Goal: Information Seeking & Learning: Learn about a topic

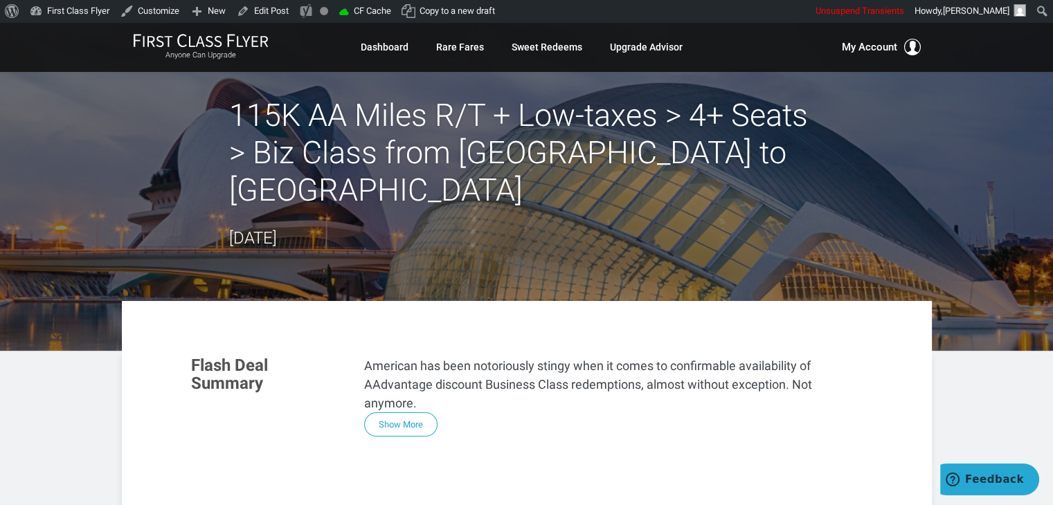
drag, startPoint x: 127, startPoint y: 143, endPoint x: 86, endPoint y: 135, distance: 41.7
drag, startPoint x: 86, startPoint y: 135, endPoint x: 73, endPoint y: 135, distance: 13.2
click at [73, 135] on header "115K AA Miles R/T + Low-taxes > 4+ Seats > Biz Class from [GEOGRAPHIC_DATA] to …" at bounding box center [526, 186] width 1053 height 329
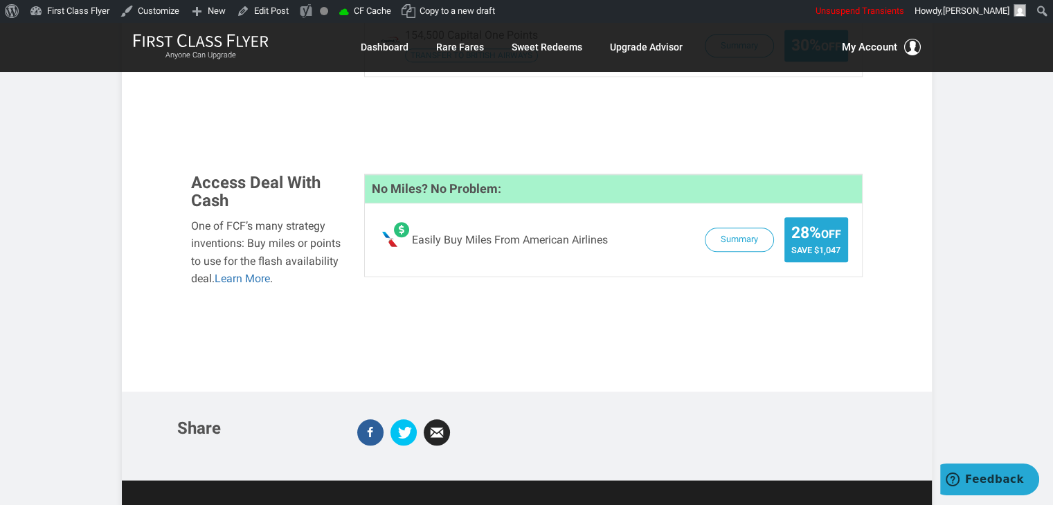
scroll to position [1482, 0]
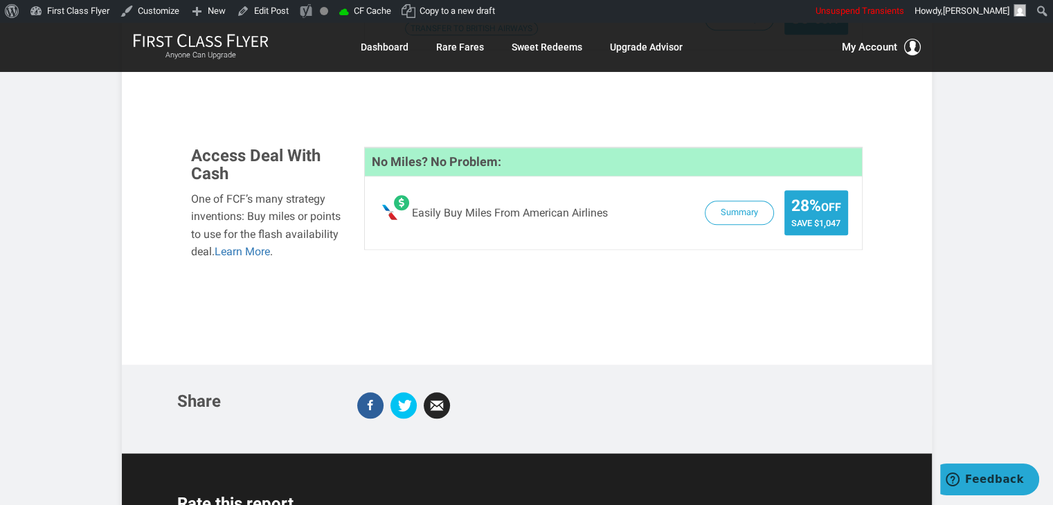
drag, startPoint x: 18, startPoint y: 205, endPoint x: 50, endPoint y: 126, distance: 85.1
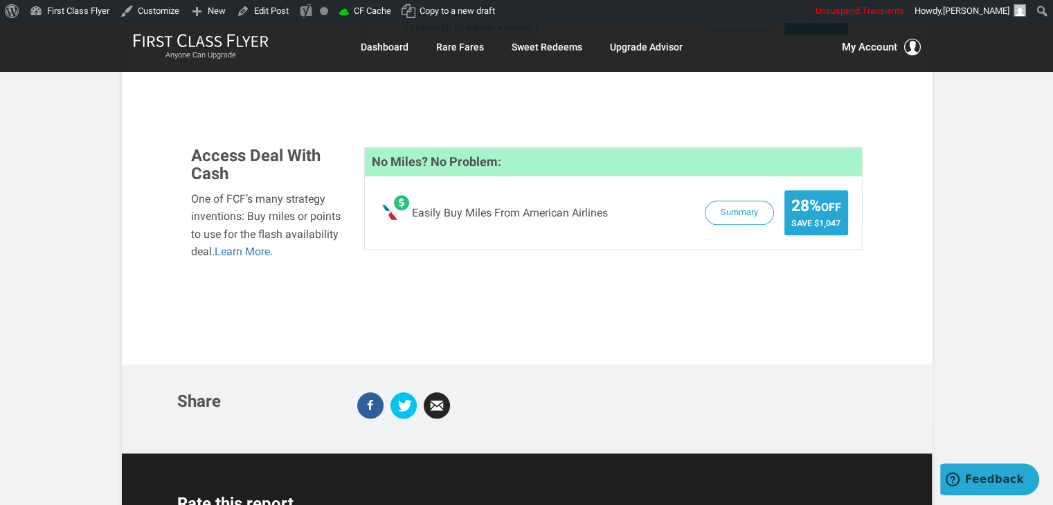
drag, startPoint x: 944, startPoint y: 204, endPoint x: 995, endPoint y: 215, distance: 51.6
drag, startPoint x: 995, startPoint y: 215, endPoint x: 1006, endPoint y: 241, distance: 28.5
drag, startPoint x: 785, startPoint y: 208, endPoint x: 953, endPoint y: 407, distance: 260.9
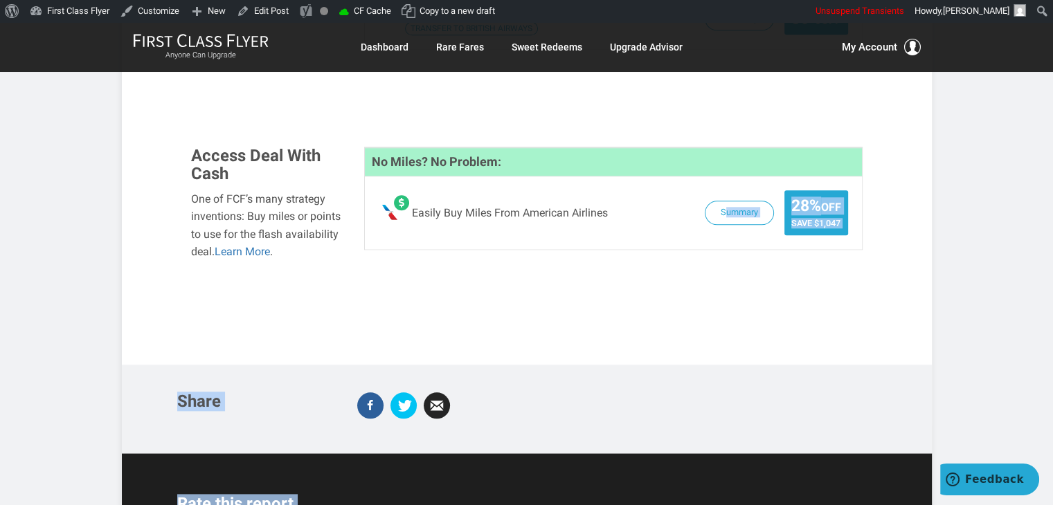
drag, startPoint x: 989, startPoint y: 226, endPoint x: 997, endPoint y: 172, distance: 54.6
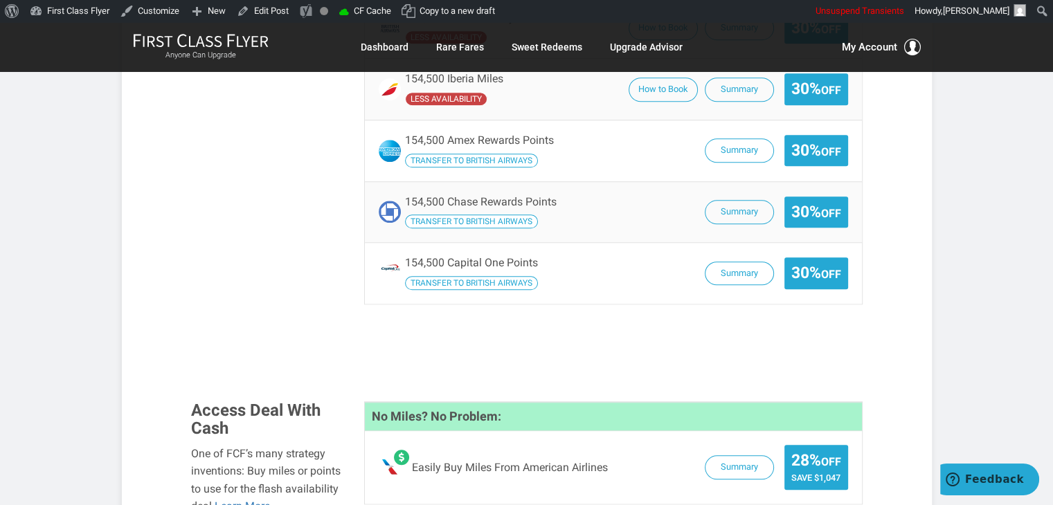
scroll to position [1163, 0]
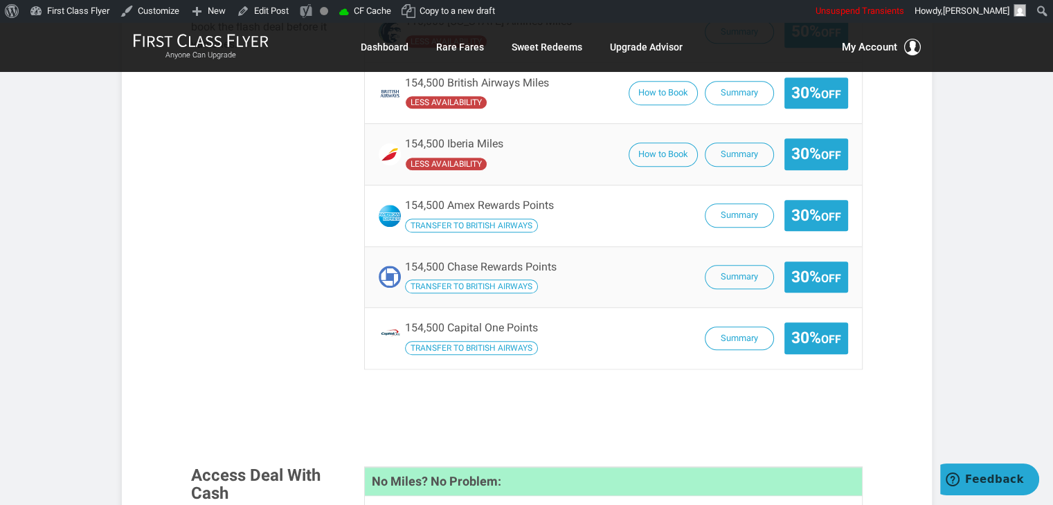
click at [1003, 223] on article "115K AA Miles R/T + Low-taxes > 4+ Seats > Biz Class from [GEOGRAPHIC_DATA] to …" at bounding box center [526, 22] width 1053 height 2325
click at [1004, 208] on article "115K AA Miles R/T + Low-taxes > 4+ Seats > Biz Class from [GEOGRAPHIC_DATA] to …" at bounding box center [526, 22] width 1053 height 2325
